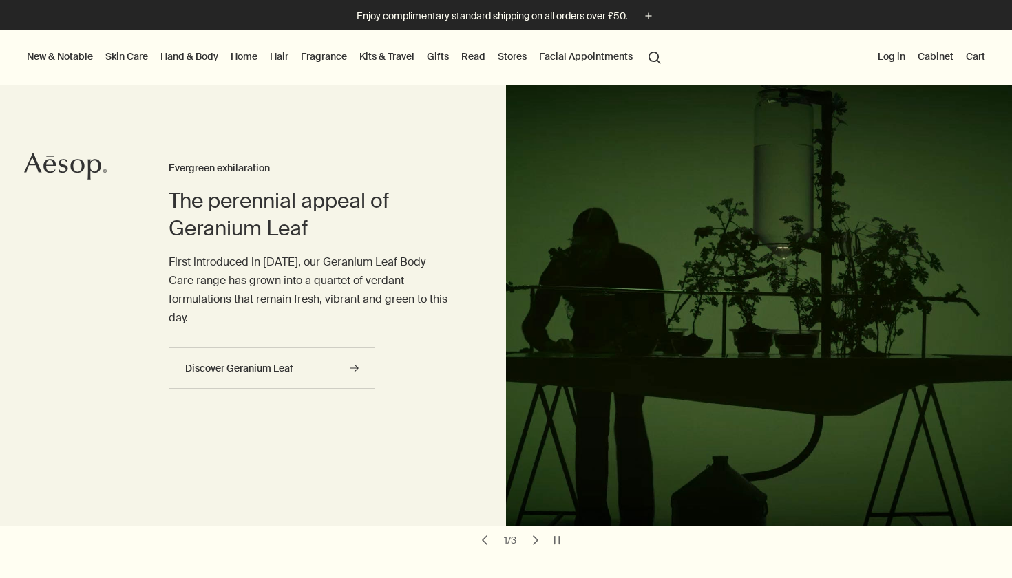
click at [136, 54] on link "Skin Care" at bounding box center [127, 57] width 48 height 18
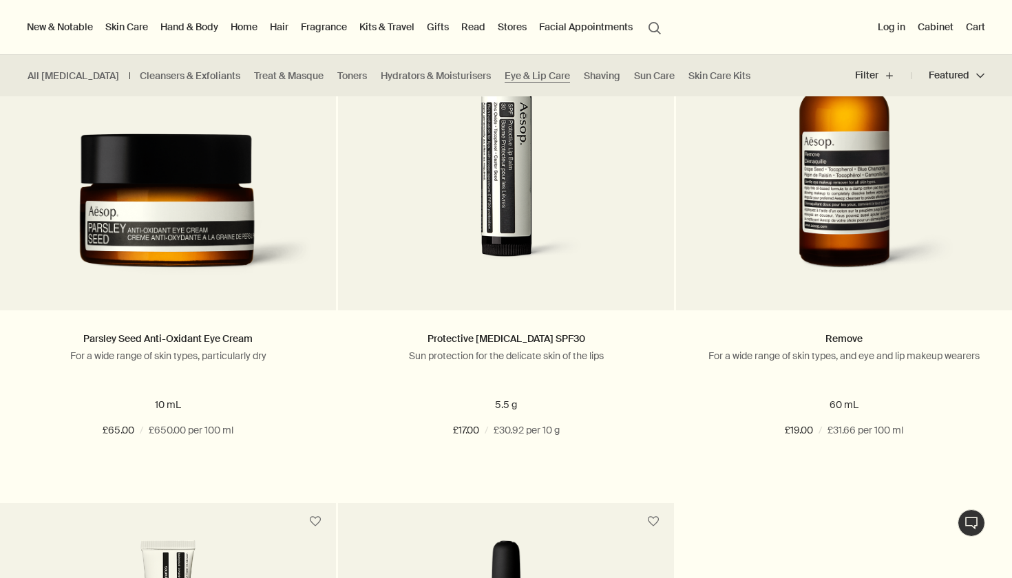
scroll to position [379, 0]
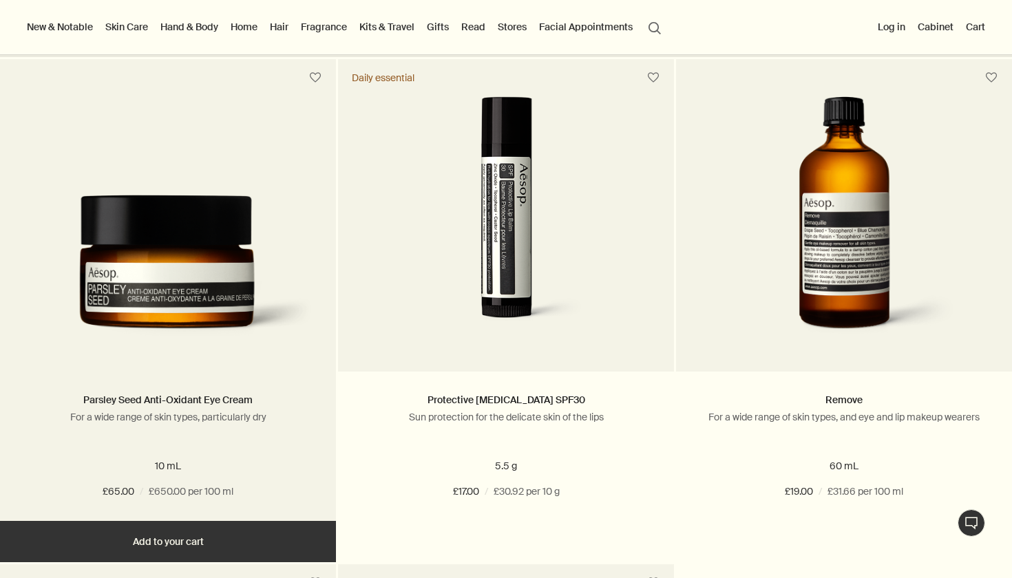
click at [262, 240] on img at bounding box center [168, 273] width 295 height 156
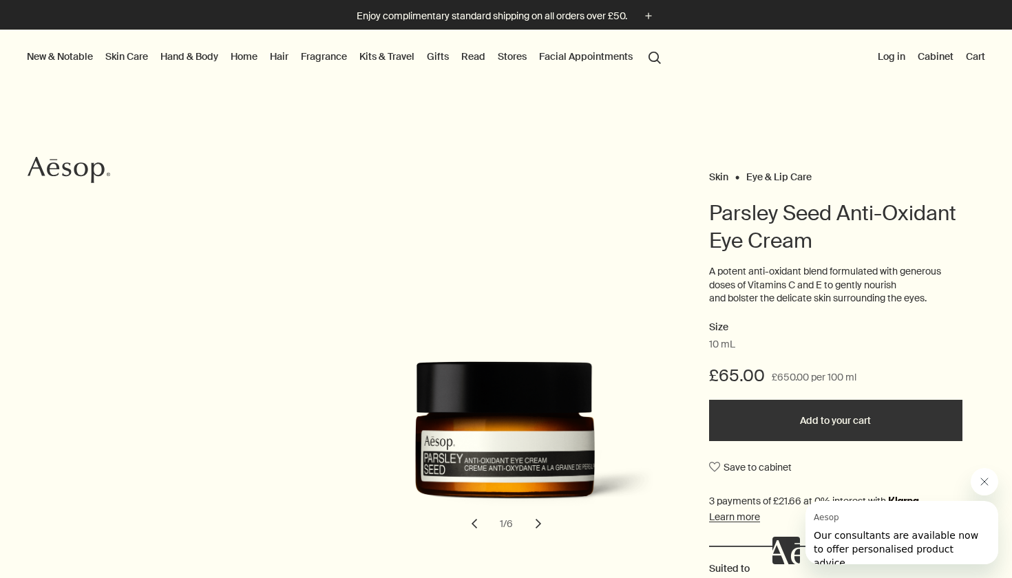
click at [753, 423] on button "Add to your cart" at bounding box center [835, 420] width 253 height 41
click at [136, 56] on link "Skin Care" at bounding box center [127, 57] width 48 height 18
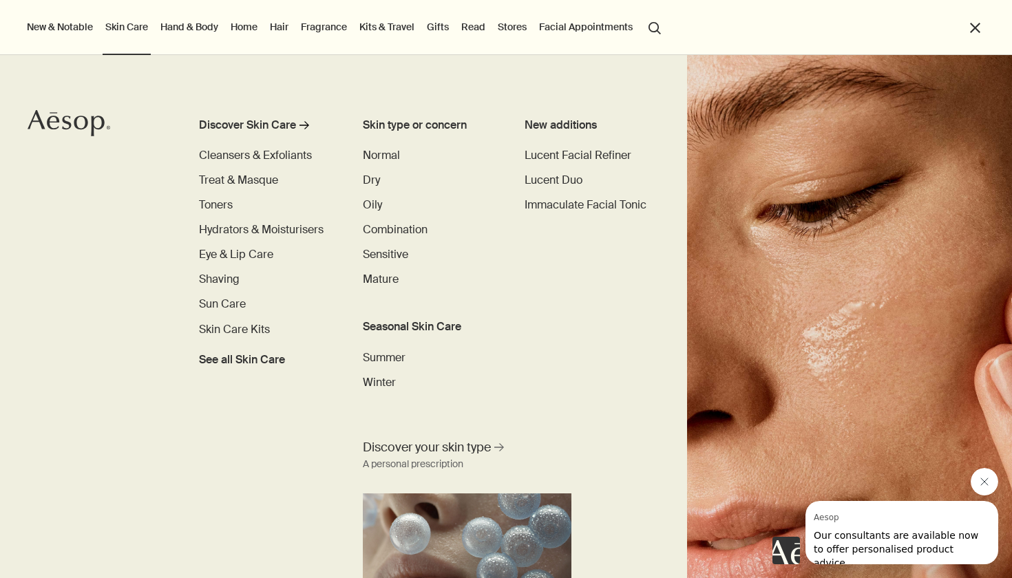
click at [975, 28] on button "close" at bounding box center [975, 28] width 16 height 16
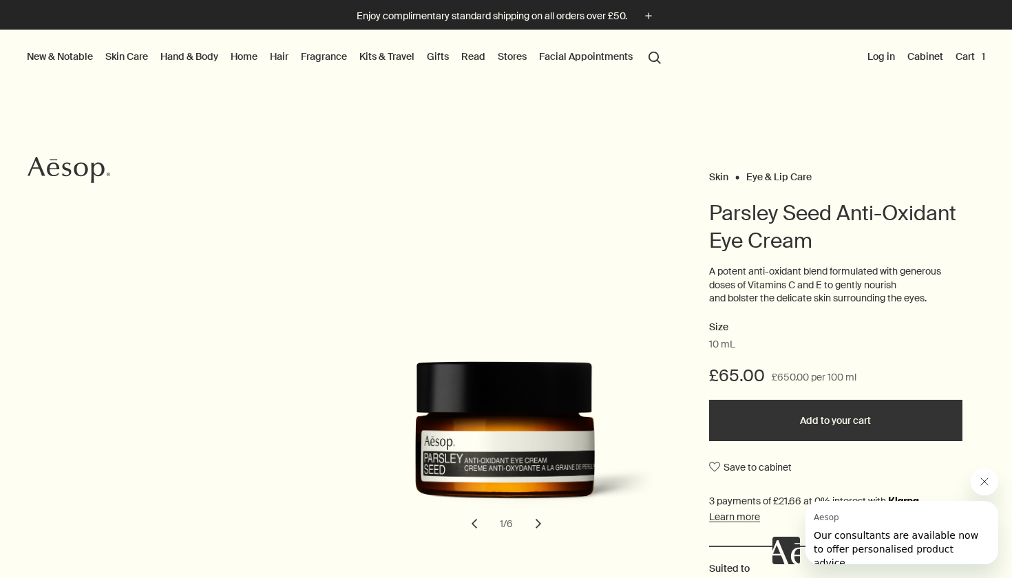
click at [119, 59] on link "Skin Care" at bounding box center [127, 57] width 48 height 18
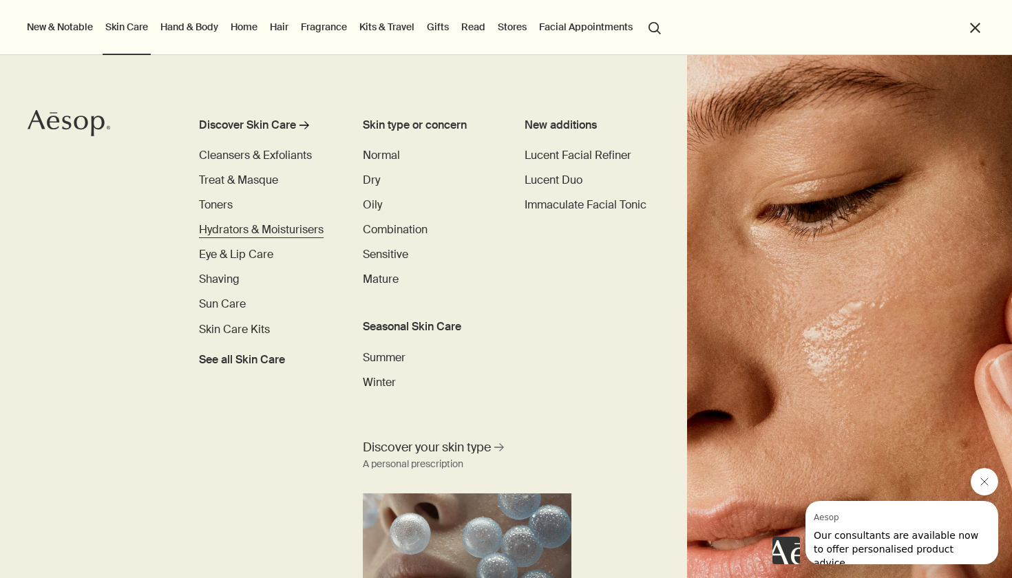
click at [222, 228] on span "Hydrators & Moisturisers" at bounding box center [261, 229] width 125 height 14
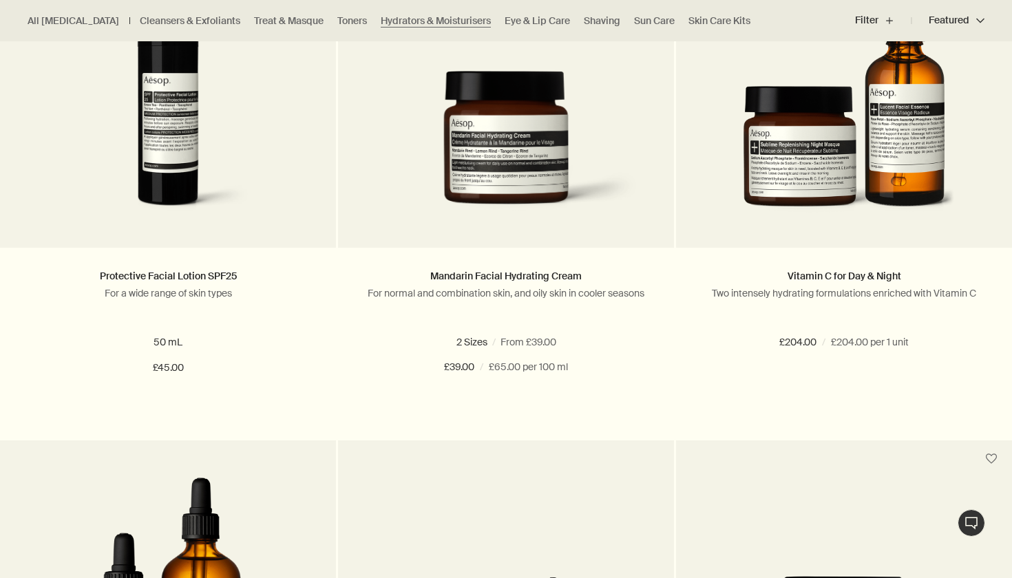
scroll to position [3176, 0]
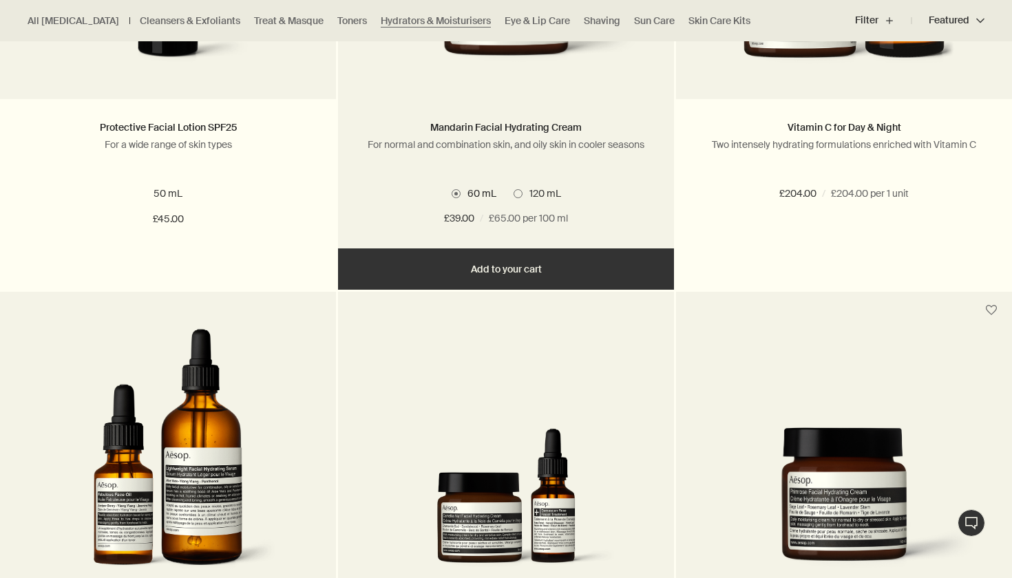
click at [443, 253] on button "Add Add to your cart" at bounding box center [506, 269] width 336 height 41
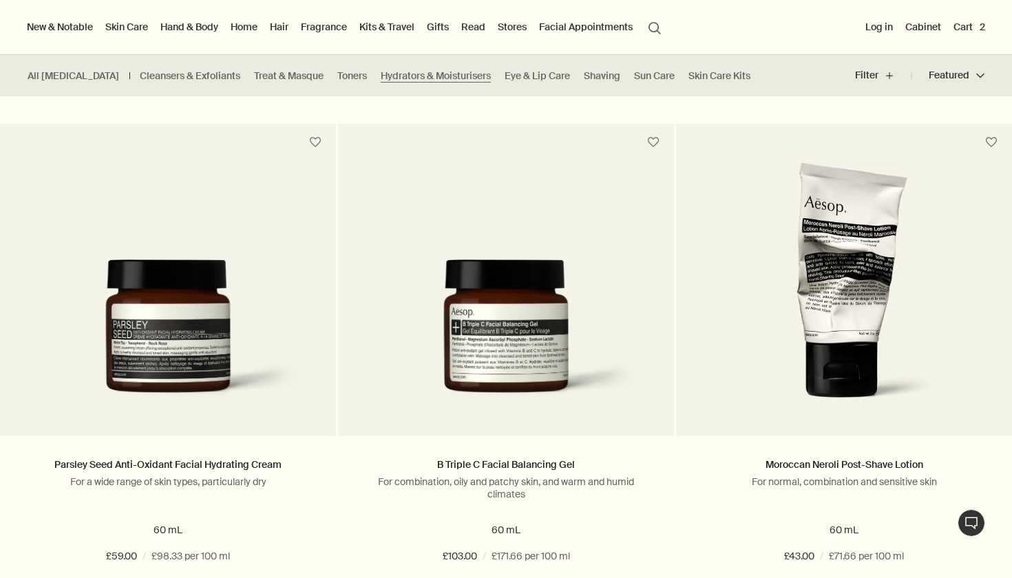
scroll to position [263, 0]
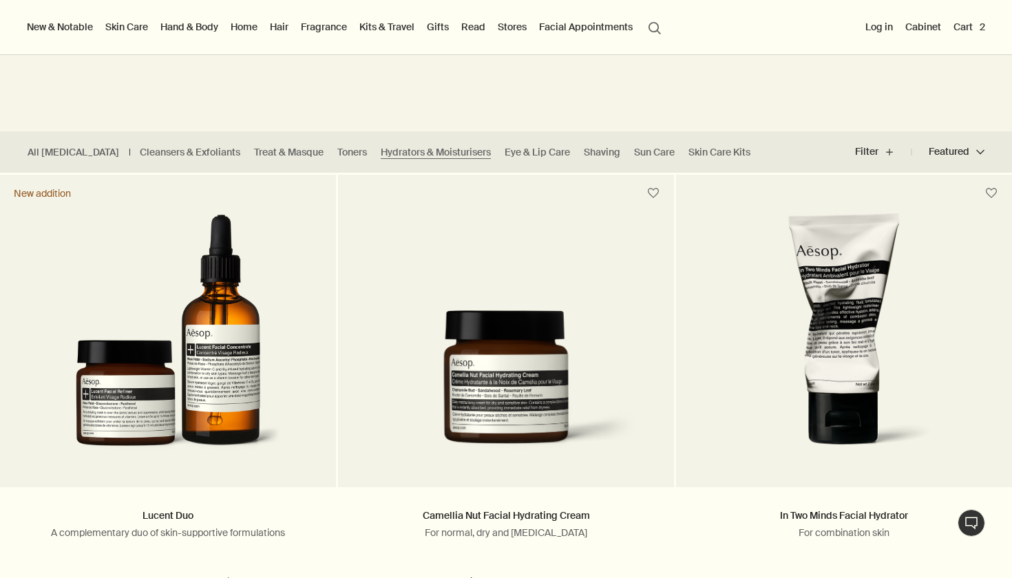
click at [977, 30] on button "Cart 2" at bounding box center [969, 27] width 37 height 18
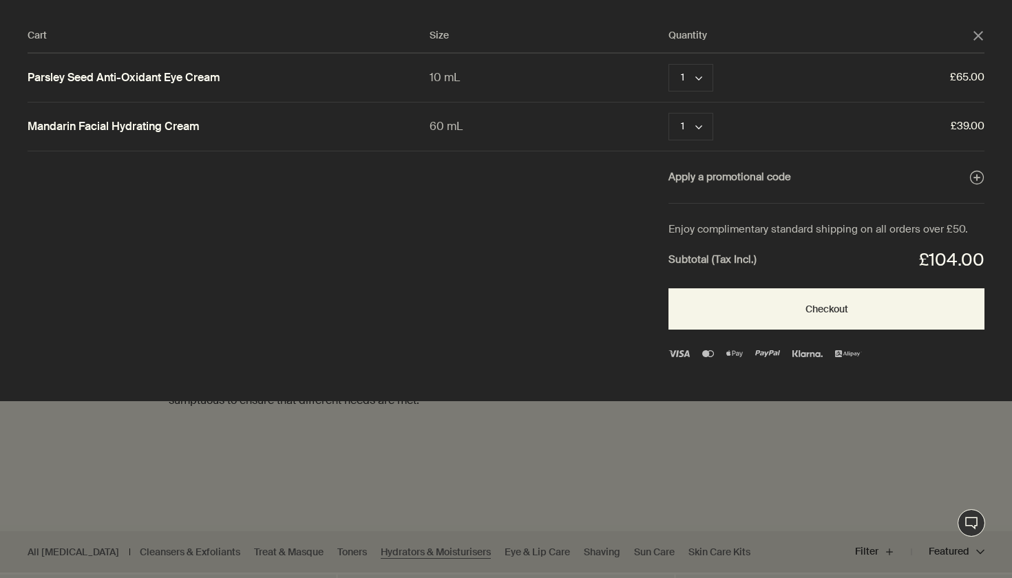
click at [980, 38] on polygon "Close" at bounding box center [979, 36] width 10 height 10
